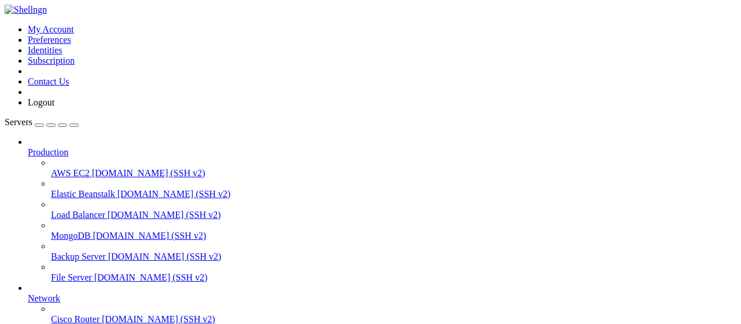
scroll to position [235, 0]
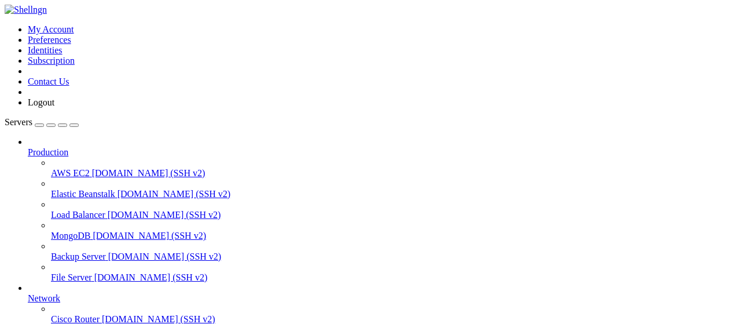
scroll to position [0, 0]
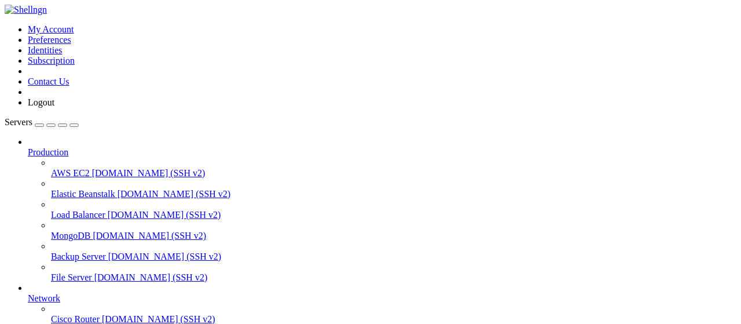
type input "/root/wastul"
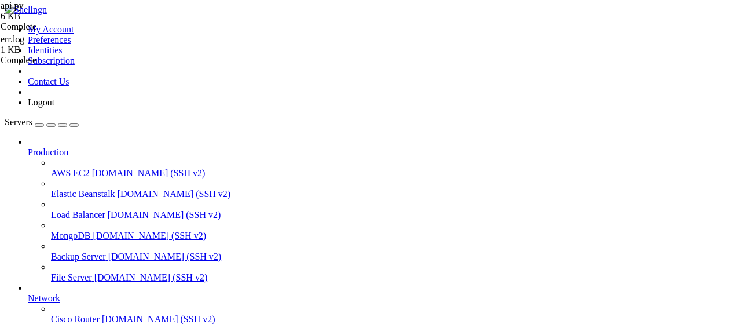
type textarea "apikeys = ['89ffddfe-810e-4ced-9595-9c98d4cf209f']"
drag, startPoint x: 347, startPoint y: 138, endPoint x: 173, endPoint y: 138, distance: 173.7
paste textarea "apikeys = ['89ffddfe-810e-4ced-9595-9c98d4cf209f', 'bytufkey']"
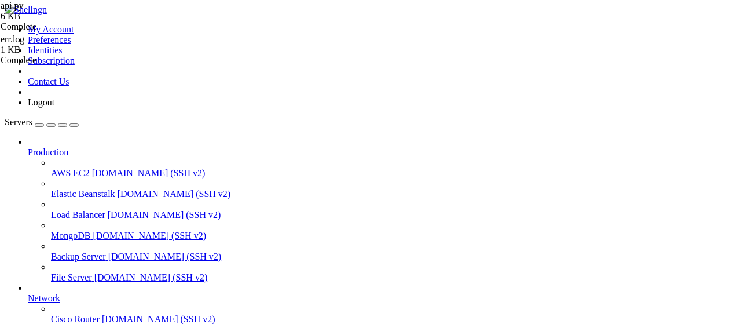
type textarea "apikeys = ['89ffddfe-810e-4ced-9595-9c98d4cf209f', 'bytufkey']"
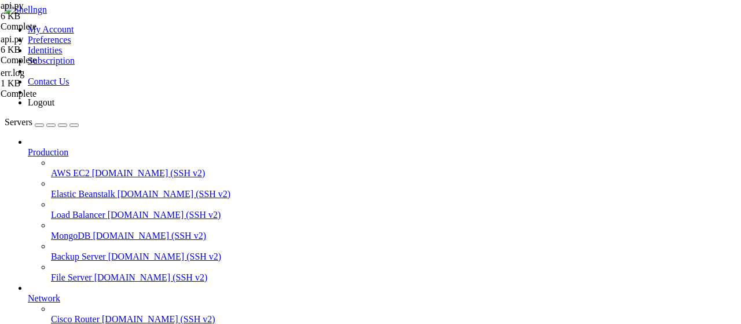
type textarea "def __init__(self, max_requests=5, time_window=60):"
